Goal: Check status: Check status

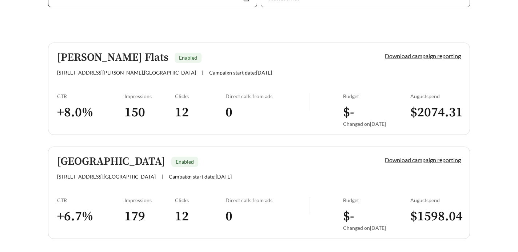
scroll to position [192, 0]
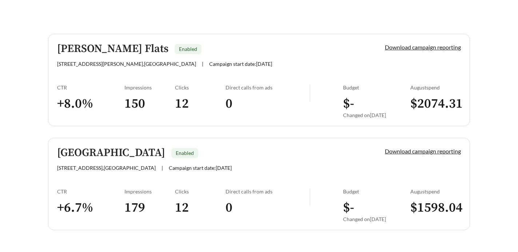
click at [253, 170] on div "[STREET_ADDRESS] | Campaign start date: [DATE]" at bounding box center [208, 168] width 303 height 6
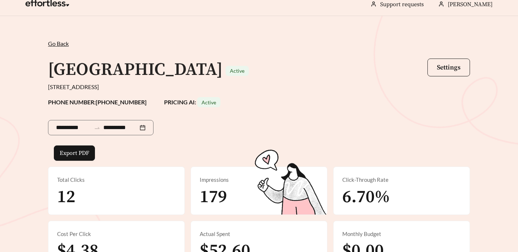
scroll to position [10, 0]
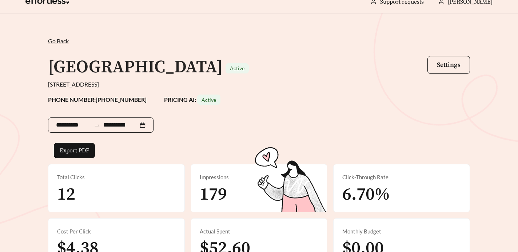
click at [149, 125] on div "**********" at bounding box center [101, 125] width 106 height 15
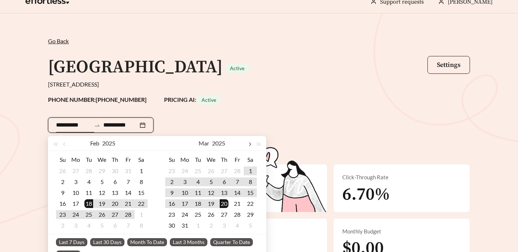
click at [248, 143] on span "button" at bounding box center [250, 145] width 4 height 4
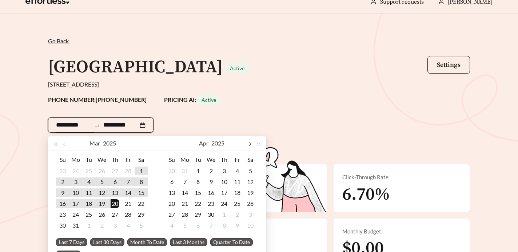
click at [248, 143] on span "button" at bounding box center [250, 145] width 4 height 4
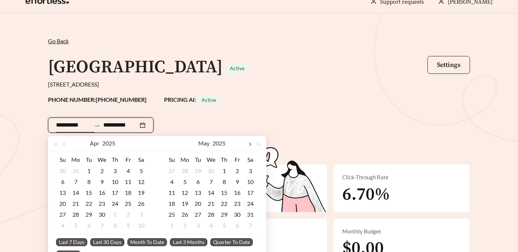
click at [248, 143] on span "button" at bounding box center [250, 145] width 4 height 4
type input "**********"
click at [235, 168] on div "1" at bounding box center [237, 171] width 9 height 9
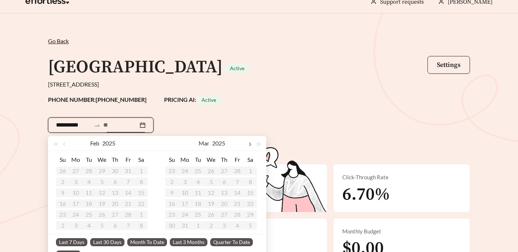
click at [250, 147] on button "button" at bounding box center [249, 143] width 9 height 15
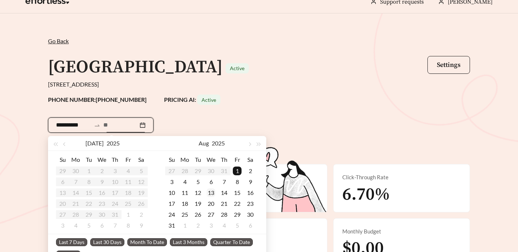
type input "**********"
click at [174, 222] on div "31" at bounding box center [171, 225] width 9 height 9
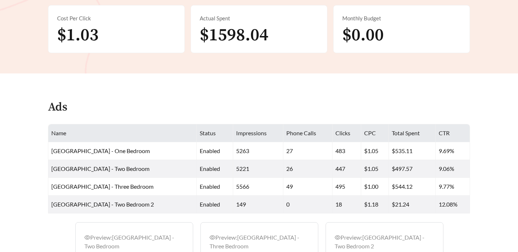
scroll to position [225, 0]
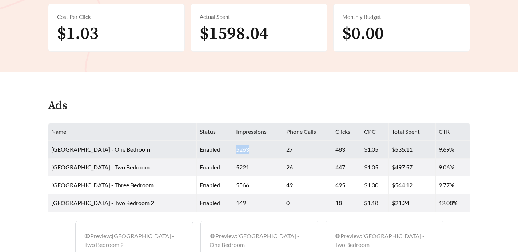
drag, startPoint x: 241, startPoint y: 150, endPoint x: 218, endPoint y: 149, distance: 23.3
click at [218, 149] on tr "[GEOGRAPHIC_DATA] - One Bedroom enabled 5263 27 483 $1.05 $535.11 9.69%" at bounding box center [259, 150] width 422 height 18
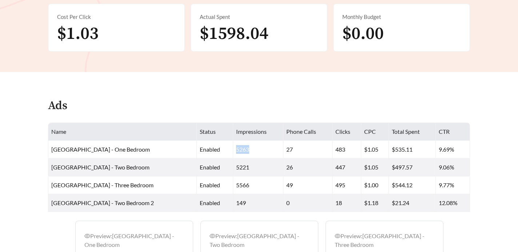
copy tr "5263"
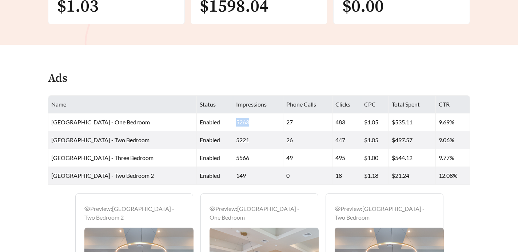
scroll to position [253, 0]
